Goal: Information Seeking & Learning: Learn about a topic

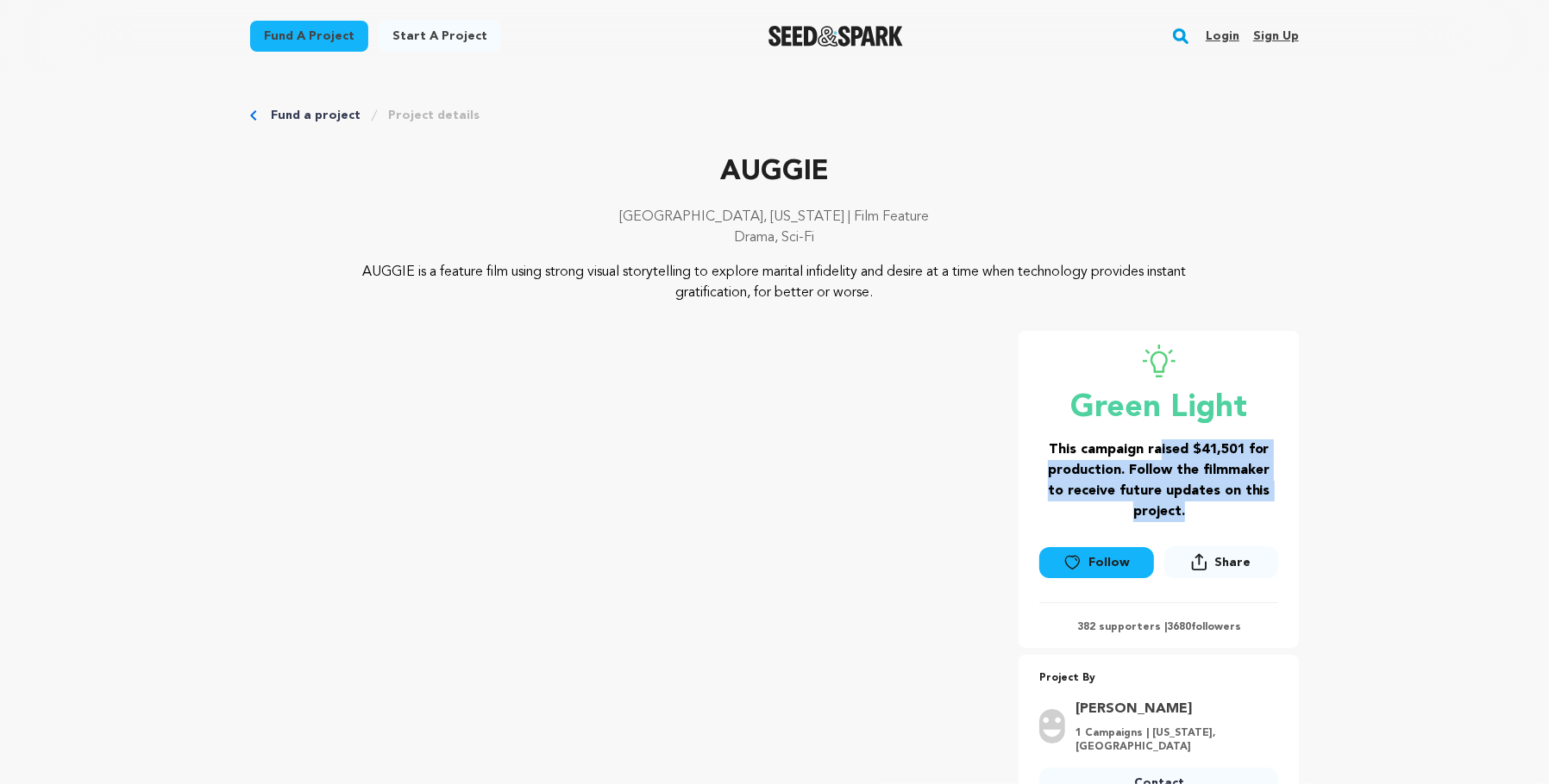
drag, startPoint x: 1215, startPoint y: 511, endPoint x: 1156, endPoint y: 448, distance: 86.3
click at [1156, 448] on h3 "This campaign raised $41,501 for production. Follow the filmmaker to receive fu…" at bounding box center [1159, 481] width 239 height 83
drag, startPoint x: 1156, startPoint y: 448, endPoint x: 1204, endPoint y: 504, distance: 73.8
click at [1204, 504] on h3 "This campaign raised $41,501 for production. Follow the filmmaker to receive fu…" at bounding box center [1159, 481] width 239 height 83
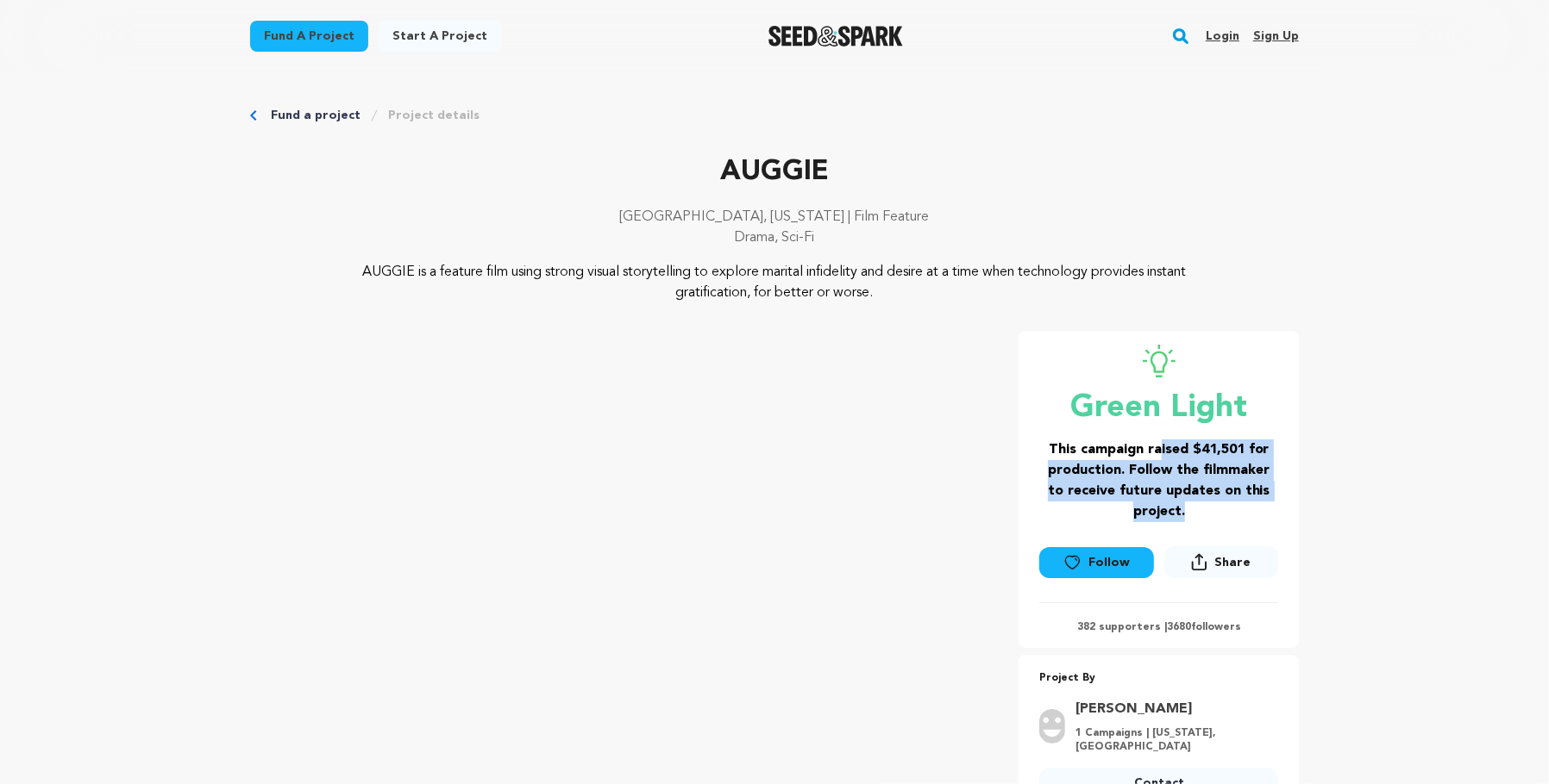
click at [1204, 504] on h3 "This campaign raised $41,501 for production. Follow the filmmaker to receive fu…" at bounding box center [1159, 481] width 239 height 83
drag, startPoint x: 1204, startPoint y: 504, endPoint x: 1152, endPoint y: 441, distance: 81.7
click at [1152, 441] on h3 "This campaign raised $41,501 for production. Follow the filmmaker to receive fu…" at bounding box center [1159, 481] width 239 height 83
drag, startPoint x: 1152, startPoint y: 441, endPoint x: 1210, endPoint y: 492, distance: 77.2
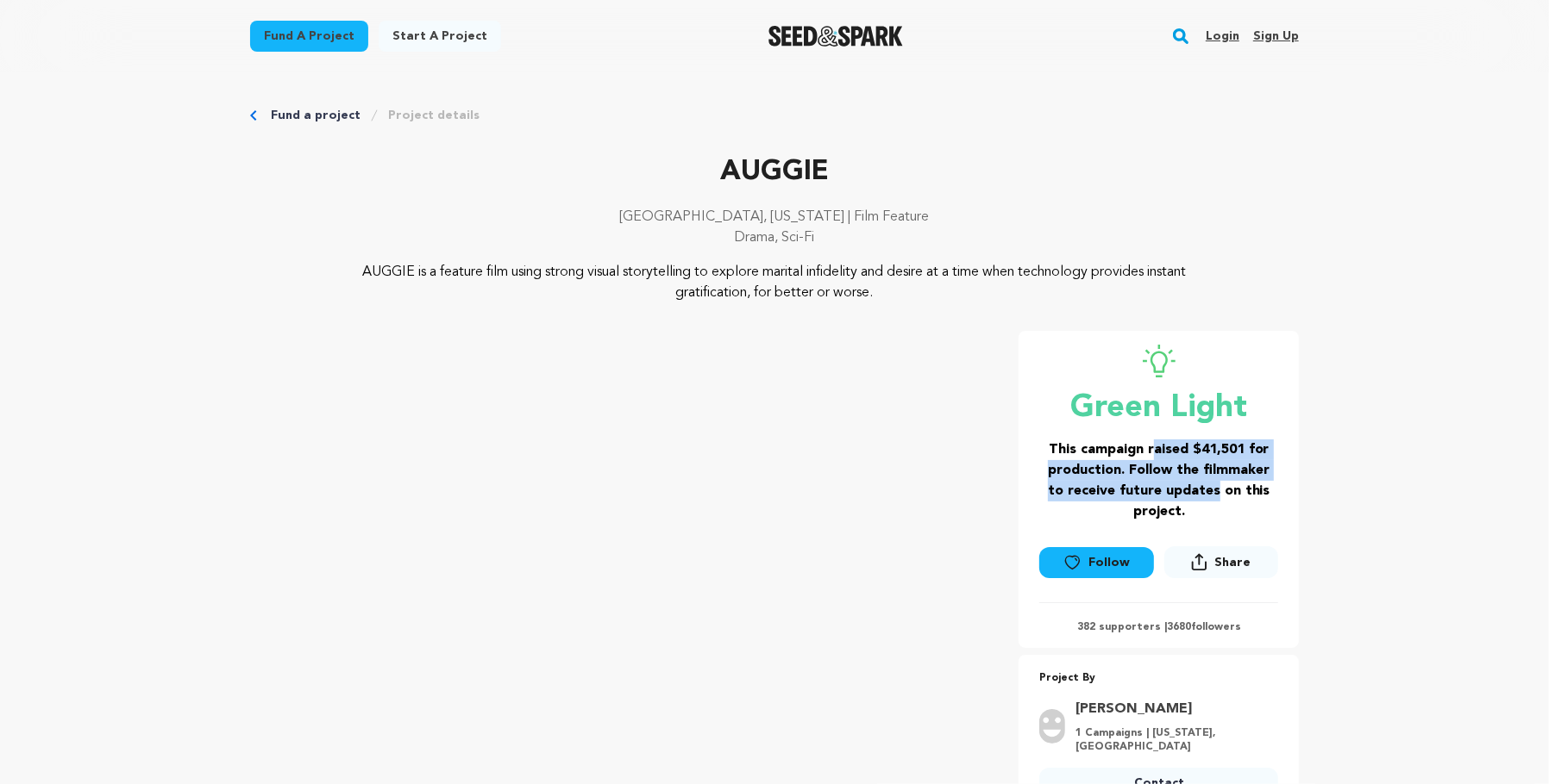
click at [1210, 492] on h3 "This campaign raised $41,501 for production. Follow the filmmaker to receive fu…" at bounding box center [1159, 481] width 239 height 83
drag, startPoint x: 1217, startPoint y: 502, endPoint x: 1165, endPoint y: 440, distance: 80.9
click at [1165, 440] on h3 "This campaign raised $41,501 for production. Follow the filmmaker to receive fu…" at bounding box center [1159, 481] width 239 height 83
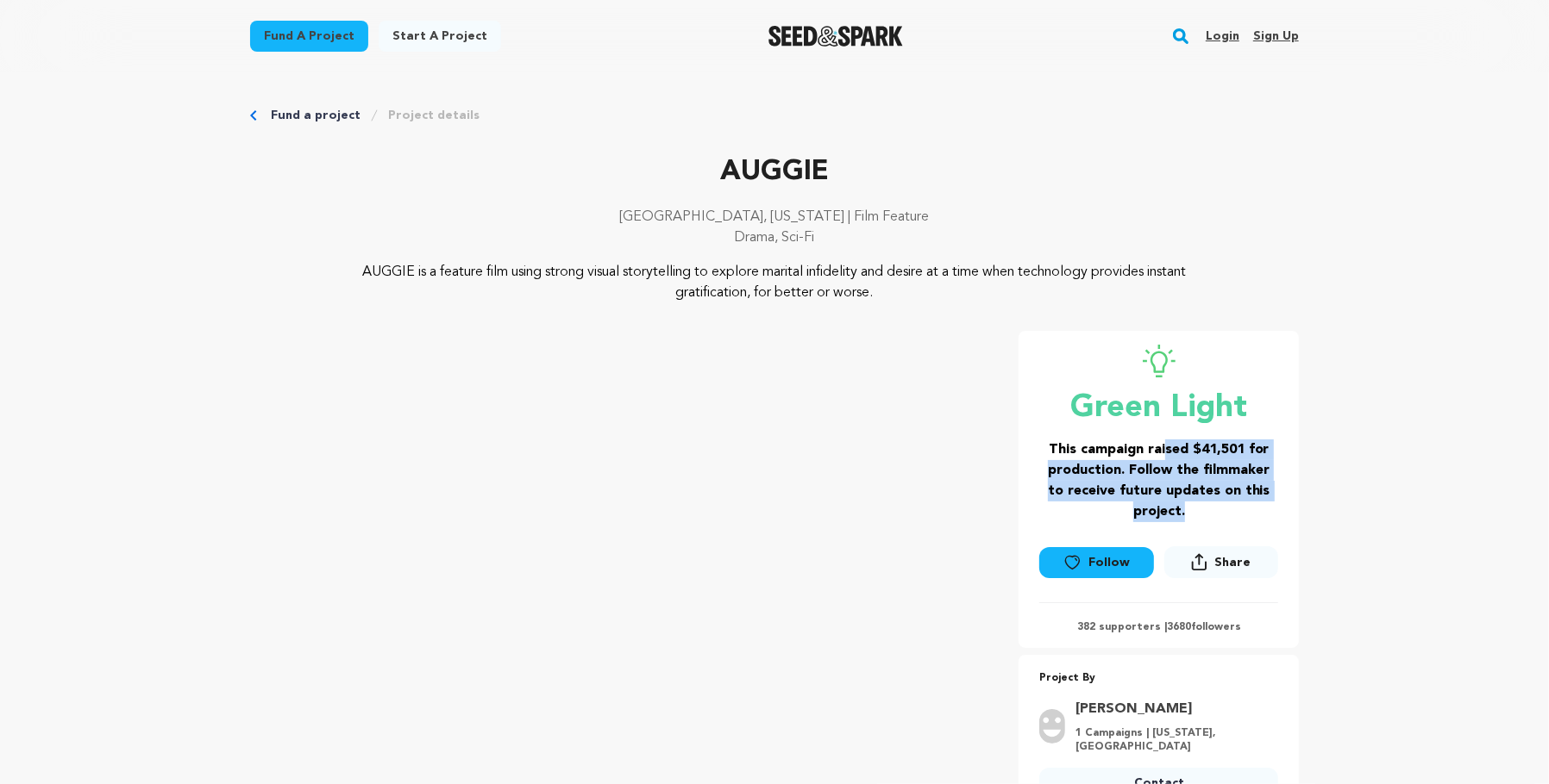
drag, startPoint x: 1165, startPoint y: 440, endPoint x: 1220, endPoint y: 524, distance: 100.4
click at [1220, 524] on div "Green Light This campaign raised $41,501 for production. Follow the filmmaker t…" at bounding box center [1159, 440] width 239 height 191
drag, startPoint x: 1220, startPoint y: 524, endPoint x: 1188, endPoint y: 478, distance: 56.0
click at [1188, 478] on div "Green Light This campaign raised $41,501 for production. Follow the filmmaker t…" at bounding box center [1159, 440] width 239 height 191
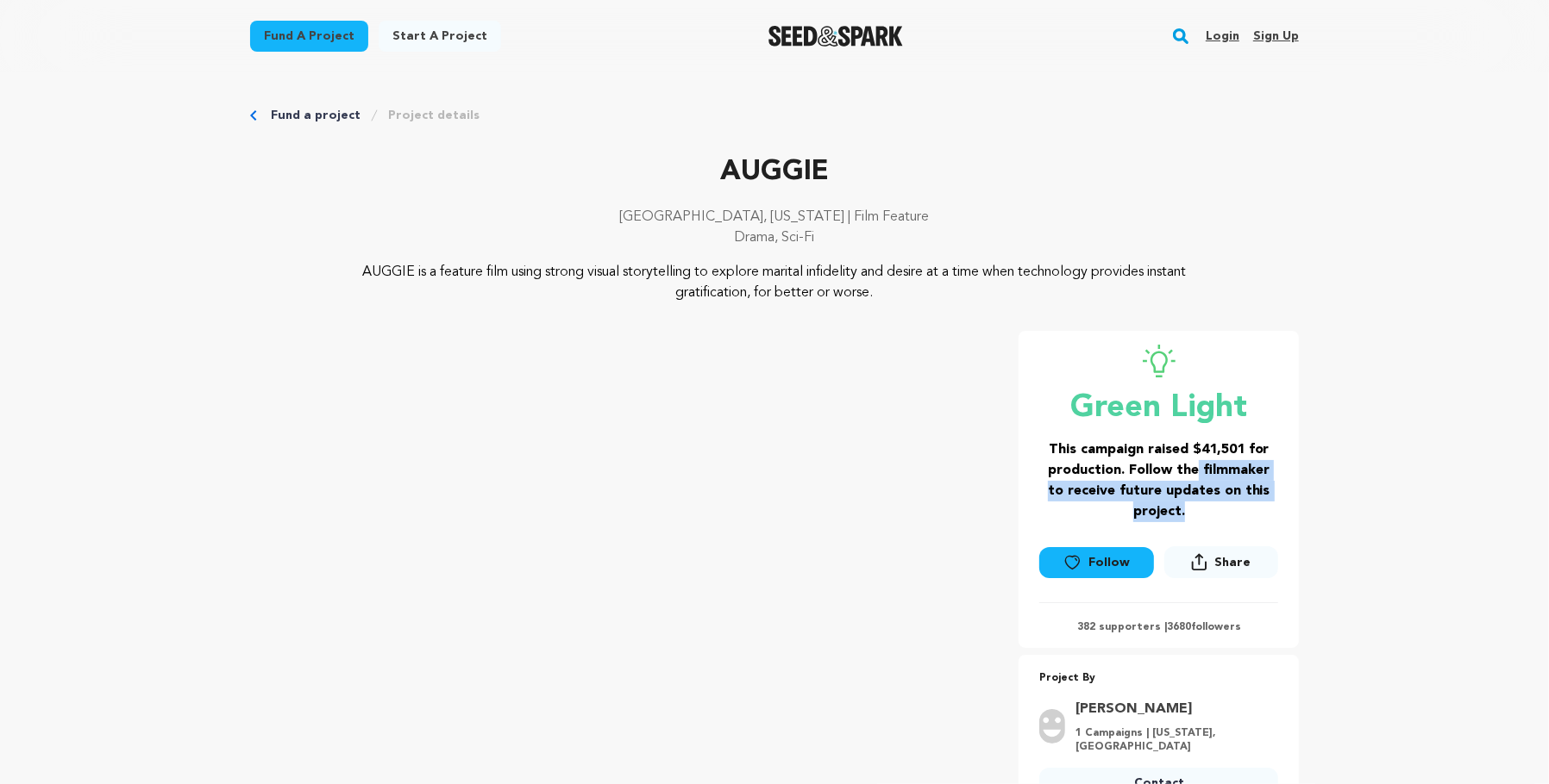
click at [1188, 478] on h3 "This campaign raised $41,501 for production. Follow the filmmaker to receive fu…" at bounding box center [1159, 481] width 239 height 83
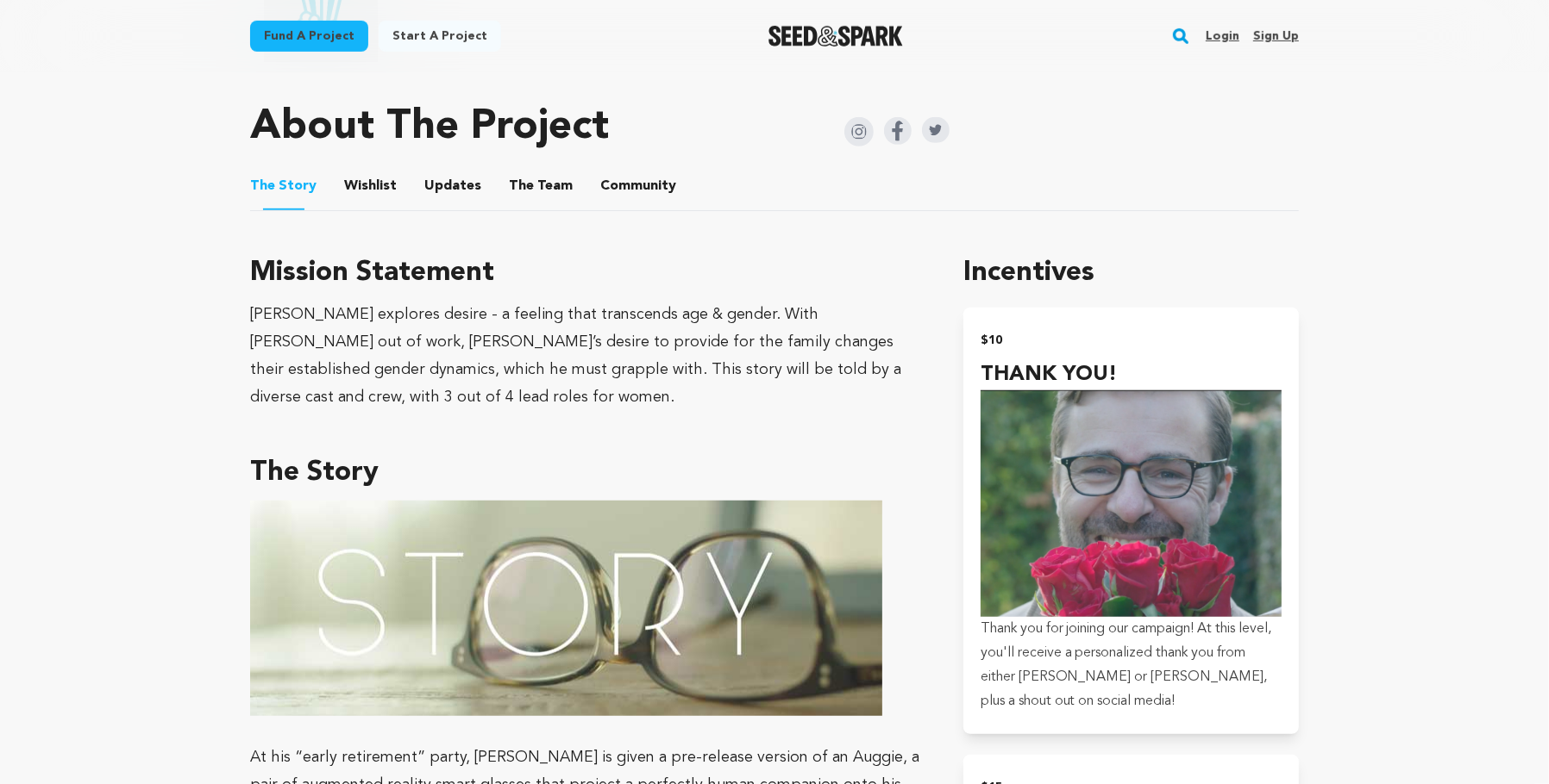
scroll to position [866, 0]
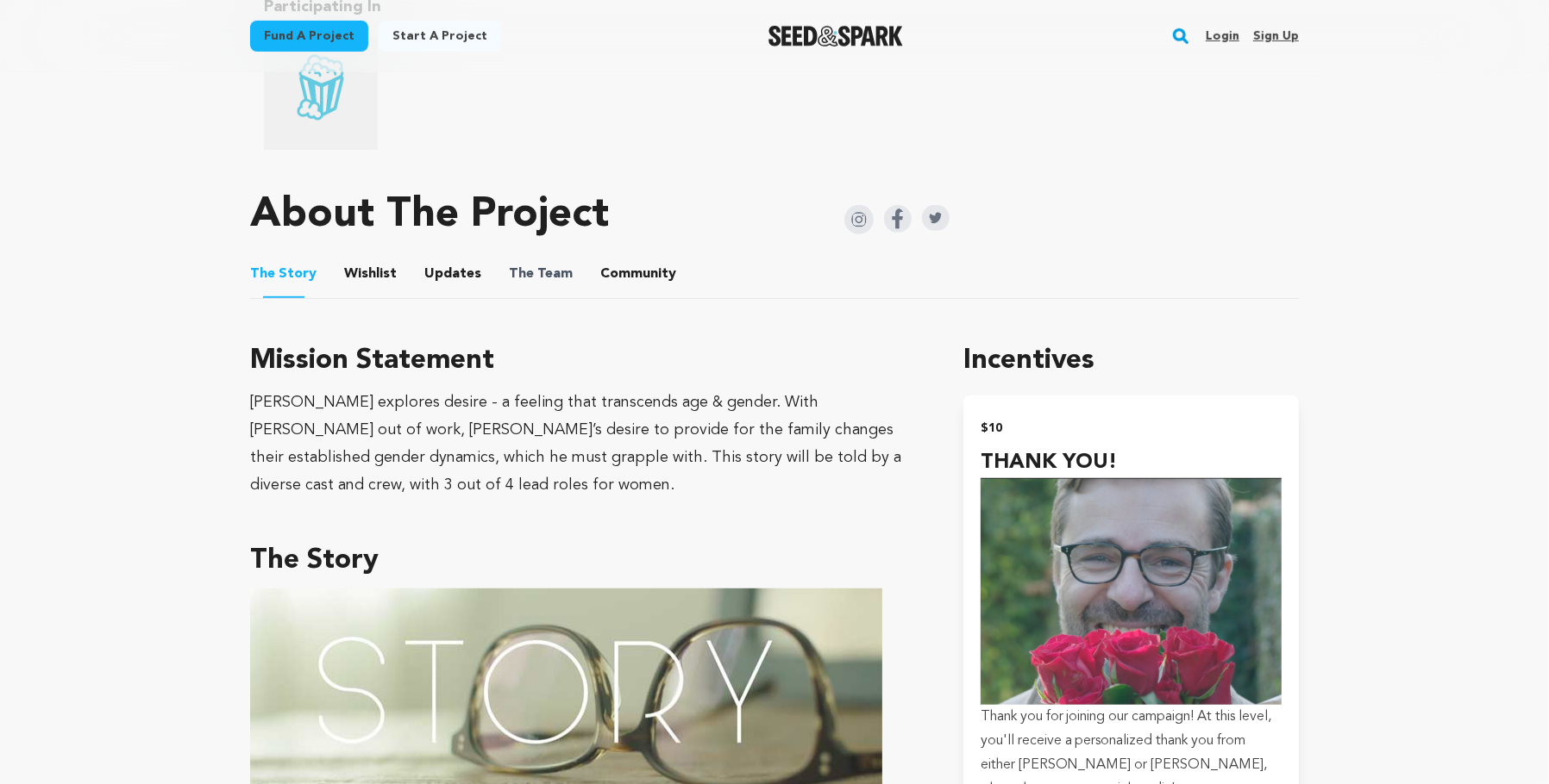
click at [561, 280] on span "The Team" at bounding box center [541, 274] width 64 height 21
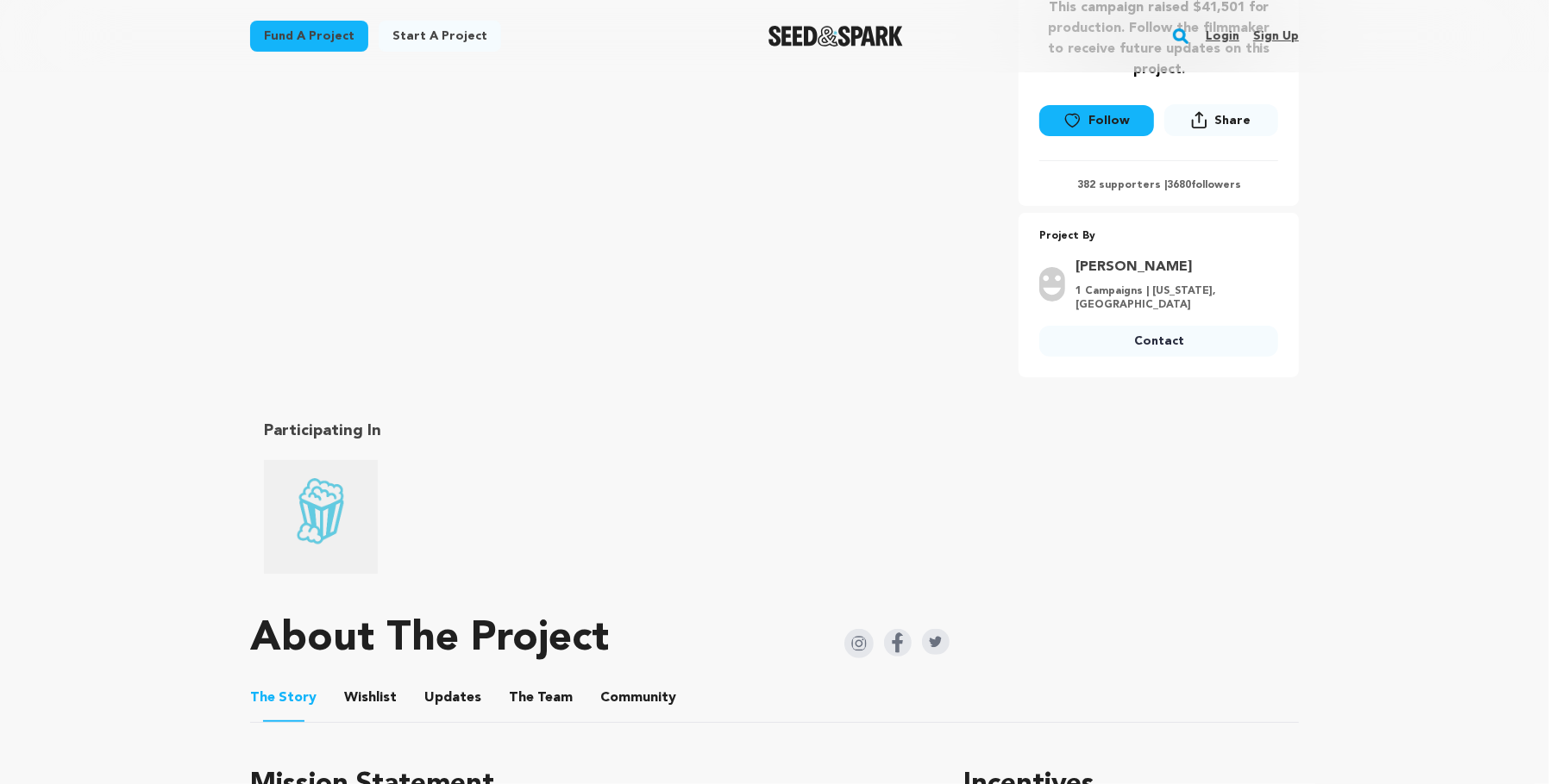
scroll to position [0, 0]
